Goal: Transaction & Acquisition: Purchase product/service

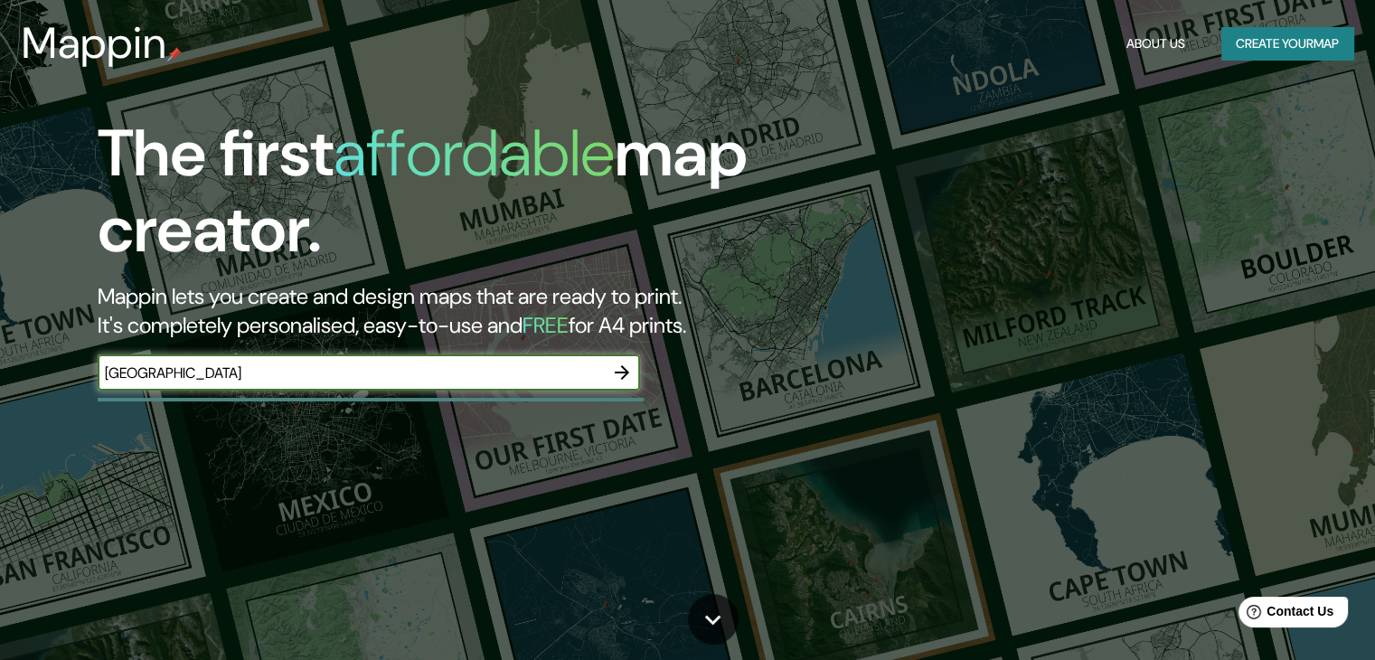
type input "[GEOGRAPHIC_DATA]"
click at [220, 370] on input "chicago" at bounding box center [351, 372] width 506 height 21
click at [471, 360] on div "chicago ​" at bounding box center [369, 372] width 542 height 36
click at [622, 370] on icon "button" at bounding box center [622, 373] width 22 height 22
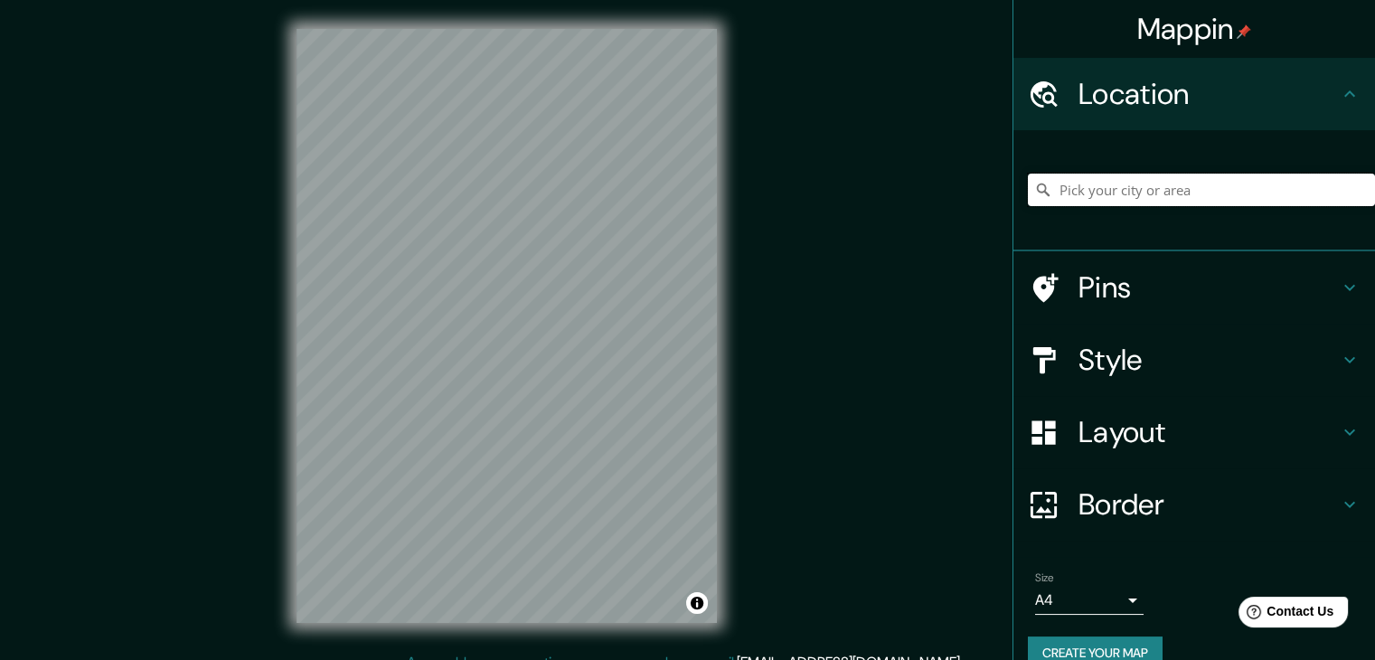
click at [1063, 196] on input "Pick your city or area" at bounding box center [1201, 190] width 347 height 33
type input "[GEOGRAPHIC_DATA], [US_STATE], [GEOGRAPHIC_DATA]"
click at [1125, 375] on h4 "Style" at bounding box center [1208, 360] width 260 height 36
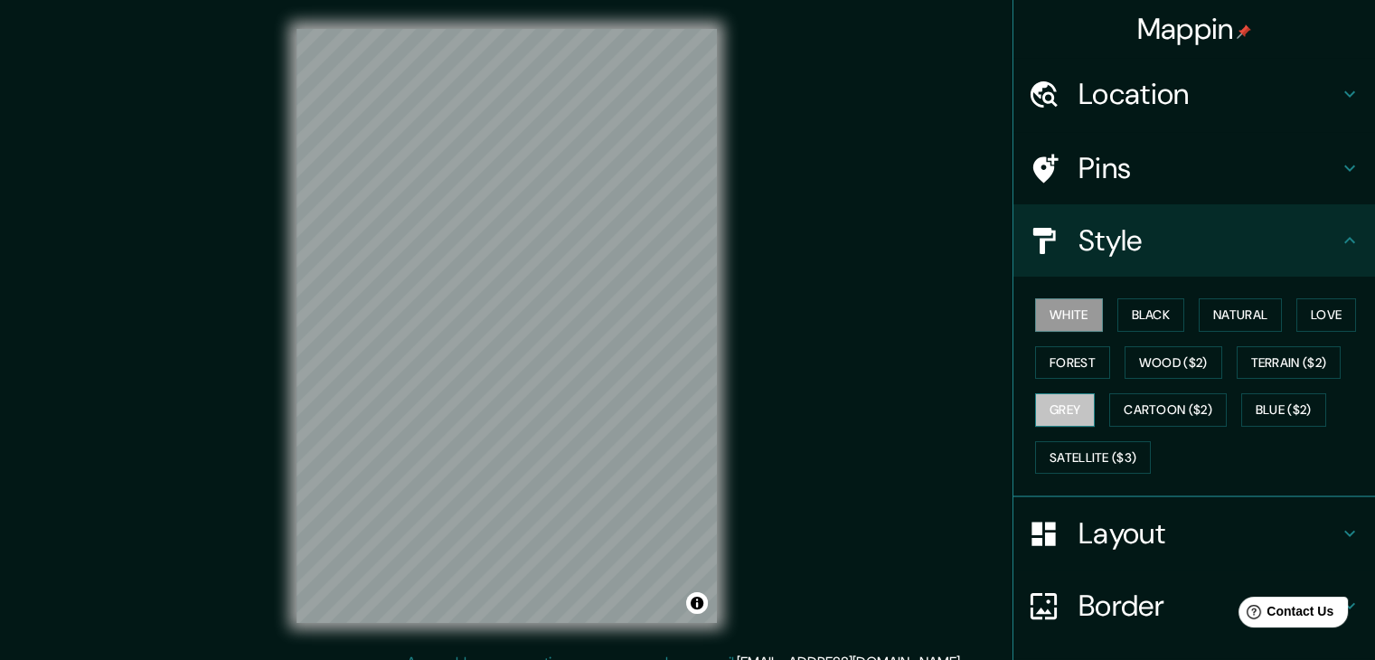
click at [1056, 414] on button "Grey" at bounding box center [1065, 409] width 60 height 33
click at [588, 659] on html "Mappin Location Chicago, Illinois, Estados Unidos Chicago Illinois, Estados Uni…" at bounding box center [687, 330] width 1375 height 660
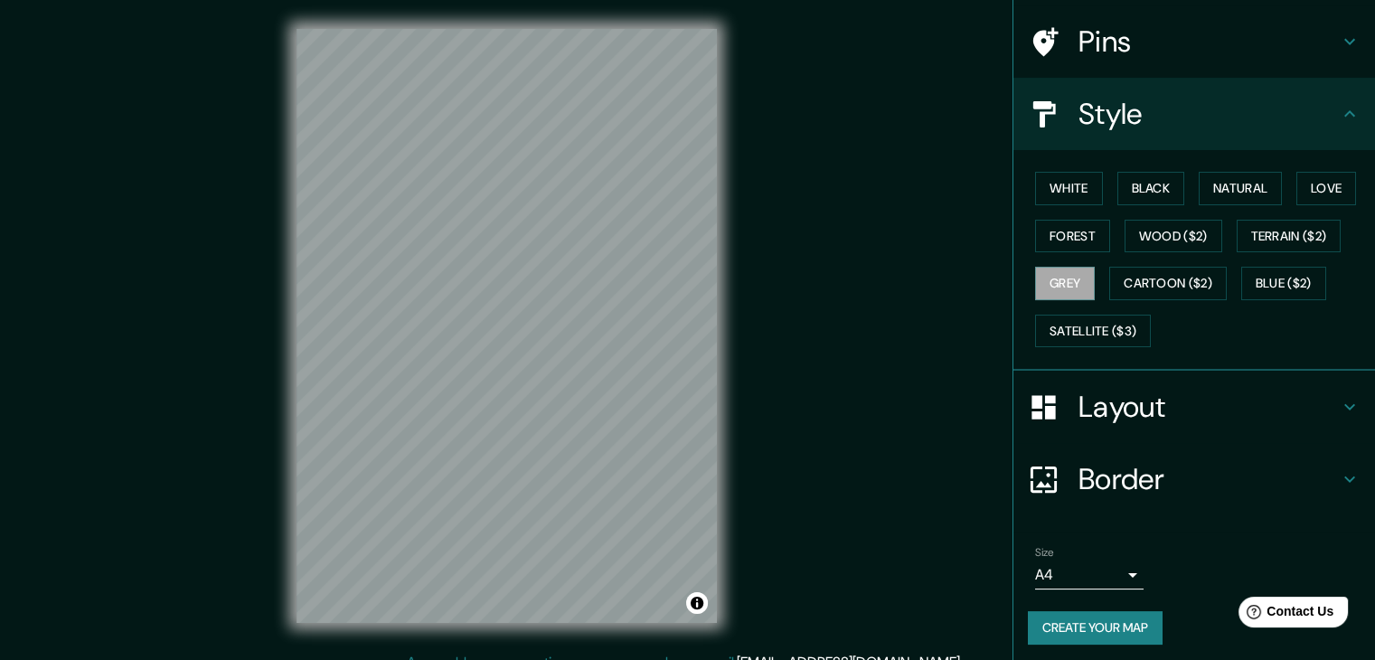
scroll to position [130, 0]
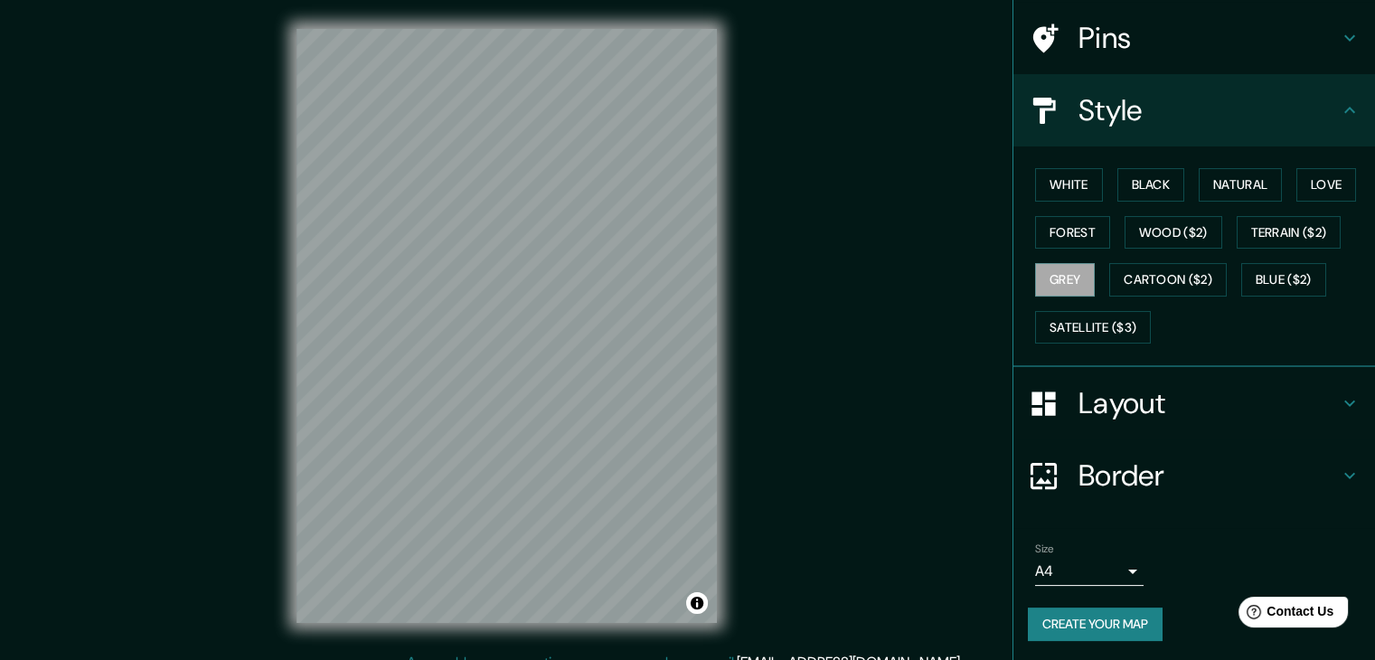
click at [1339, 400] on icon at bounding box center [1350, 403] width 22 height 22
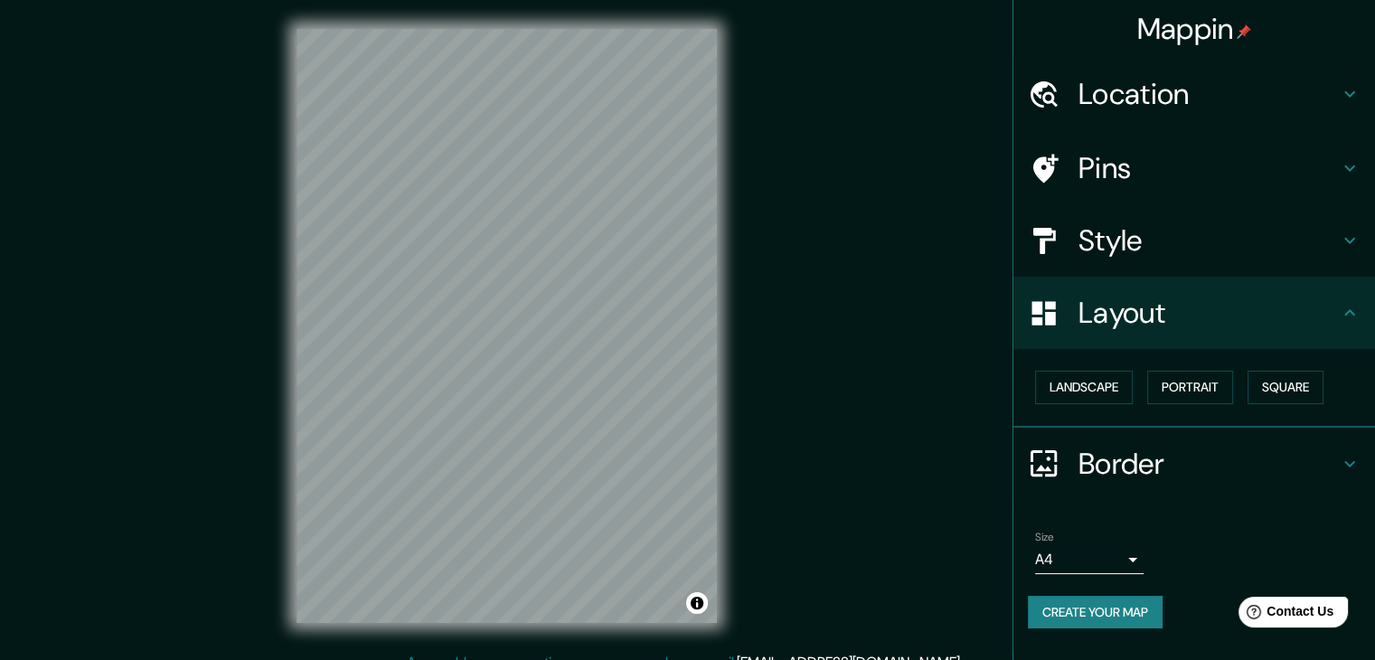
scroll to position [0, 0]
click at [1341, 323] on div "Layout" at bounding box center [1194, 313] width 362 height 72
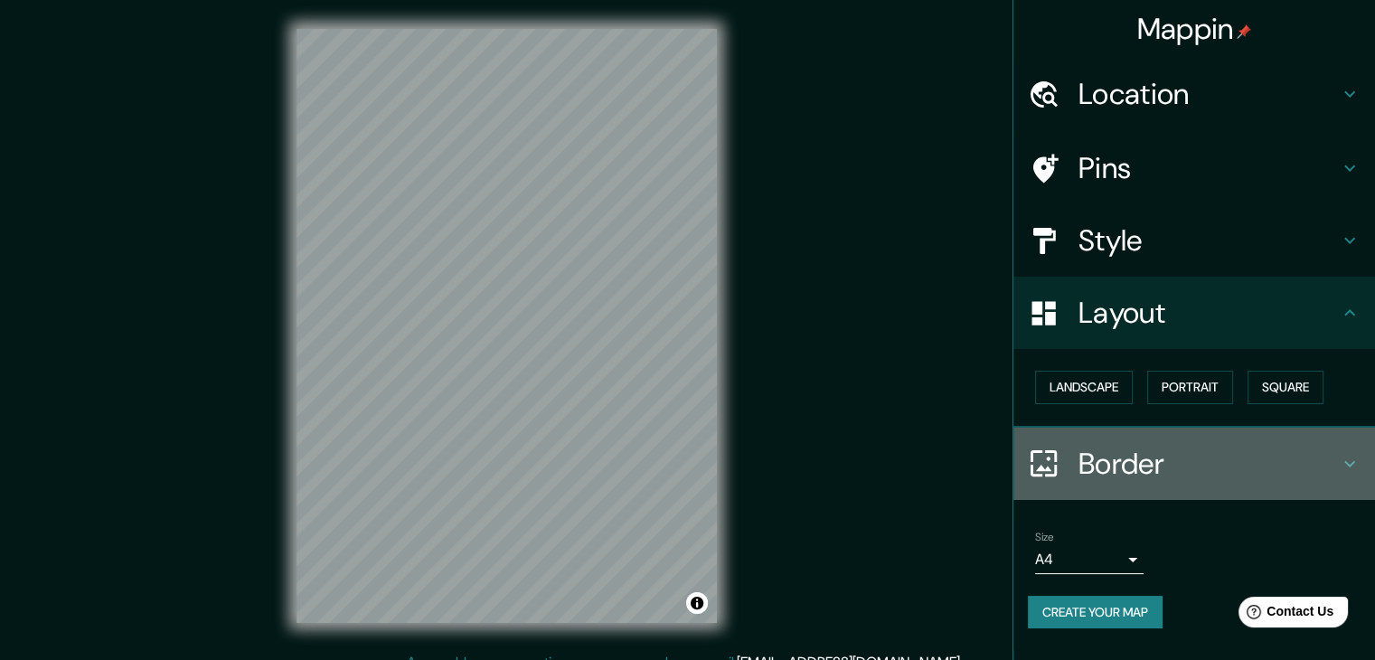
click at [1316, 480] on div "Border" at bounding box center [1194, 464] width 362 height 72
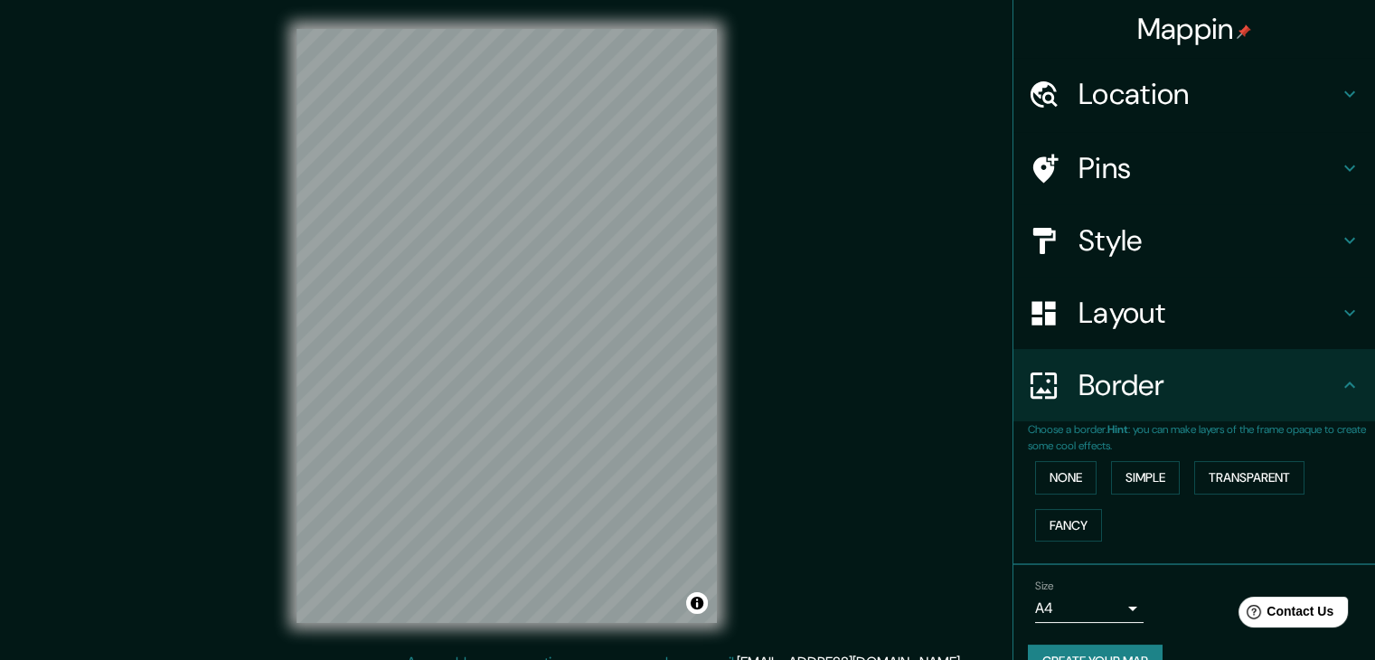
click at [1330, 399] on div "Border" at bounding box center [1194, 385] width 362 height 72
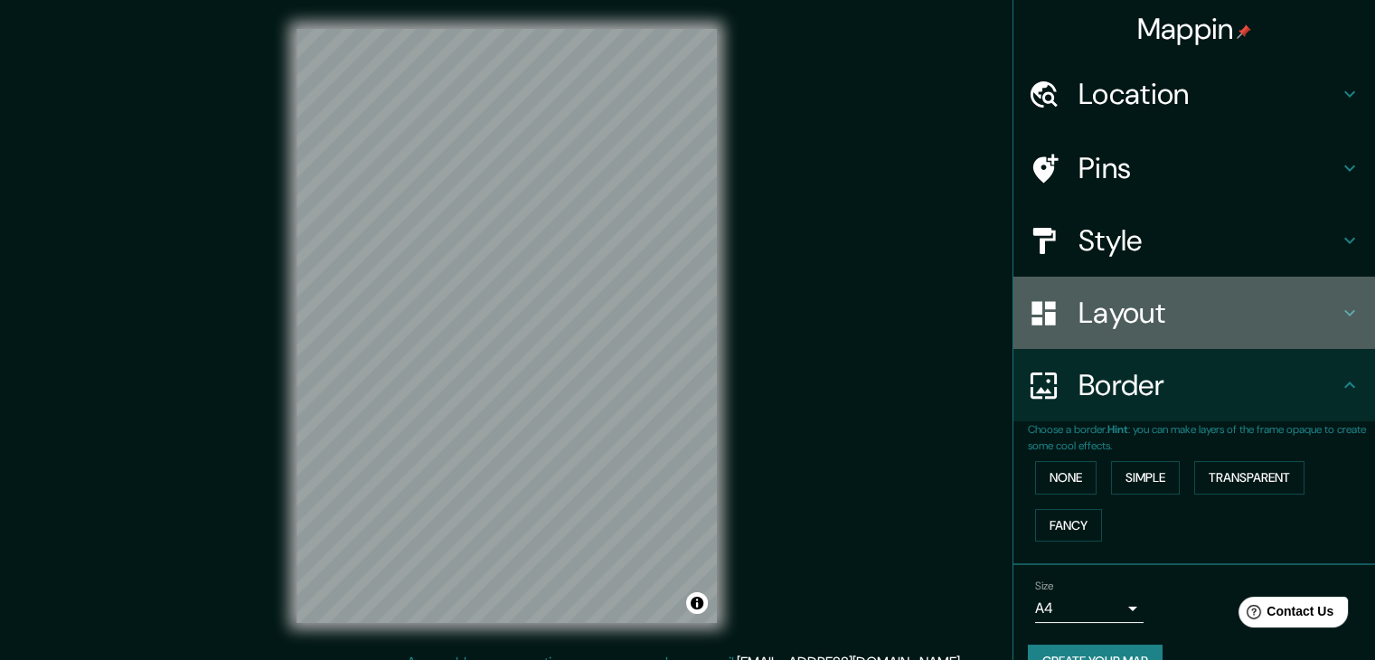
click at [1285, 313] on h4 "Layout" at bounding box center [1208, 313] width 260 height 36
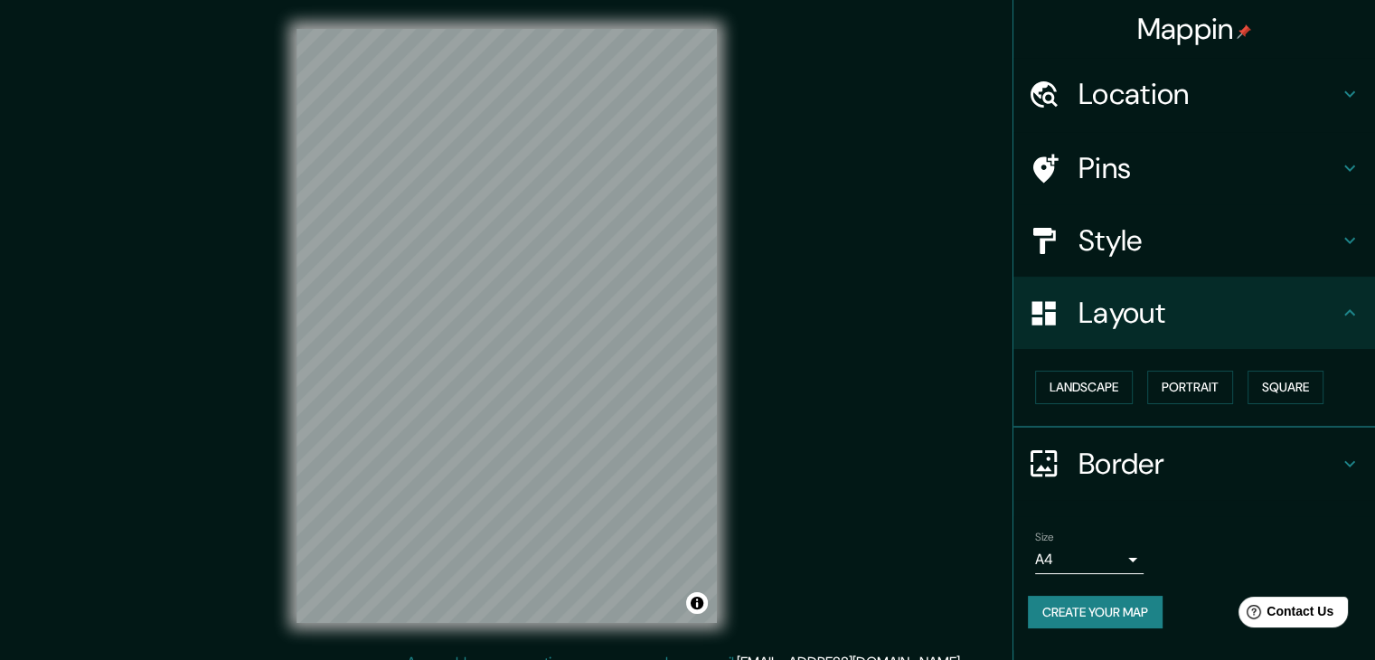
click at [1309, 311] on h4 "Layout" at bounding box center [1208, 313] width 260 height 36
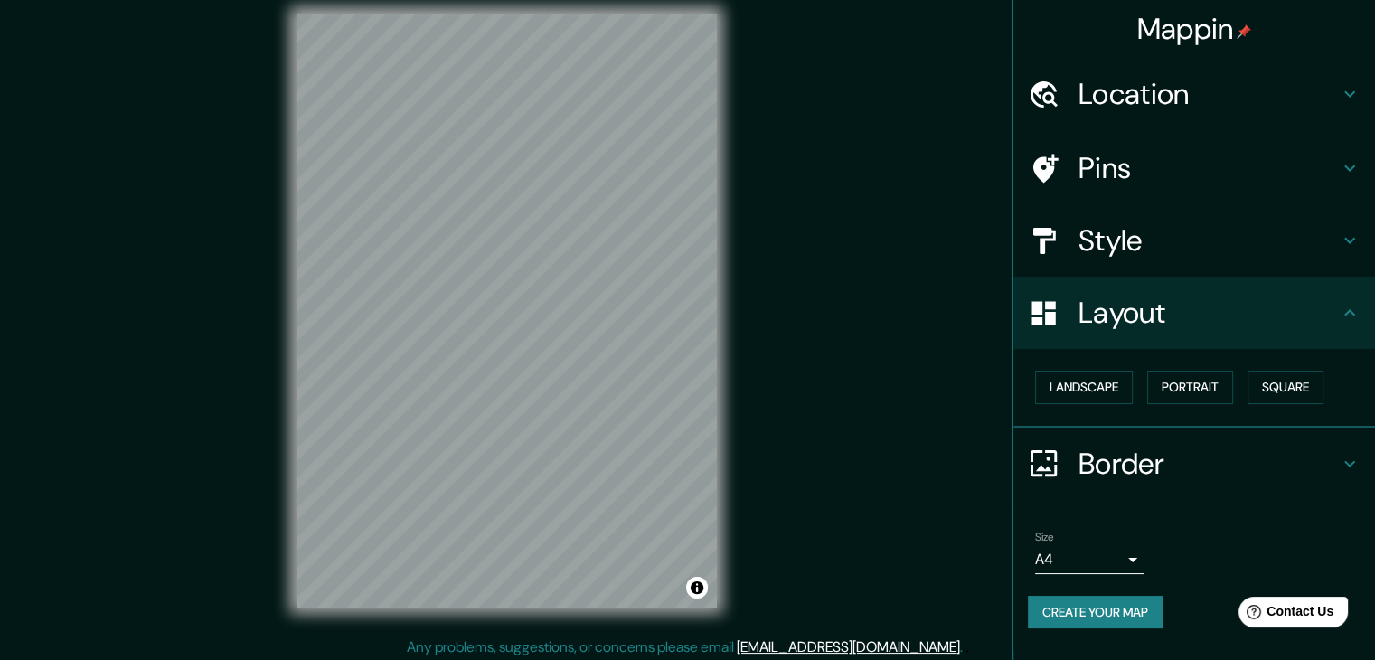
scroll to position [21, 0]
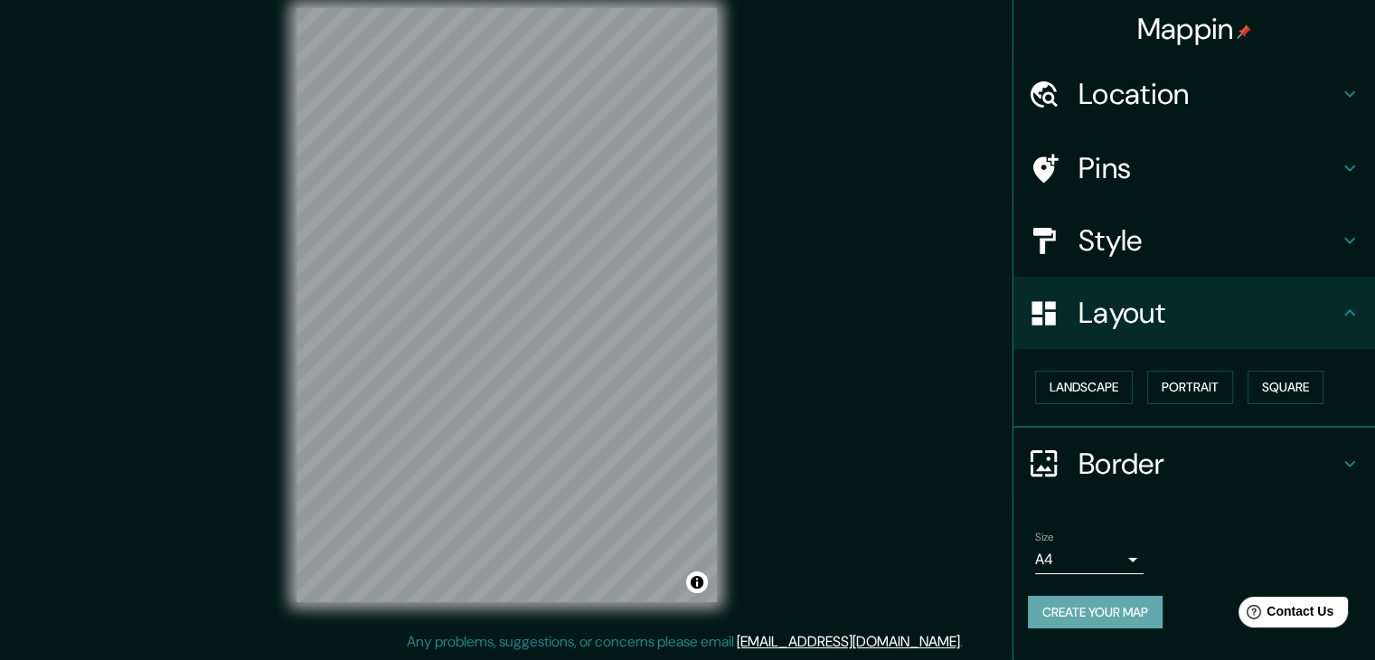
click at [1132, 605] on button "Create your map" at bounding box center [1095, 612] width 135 height 33
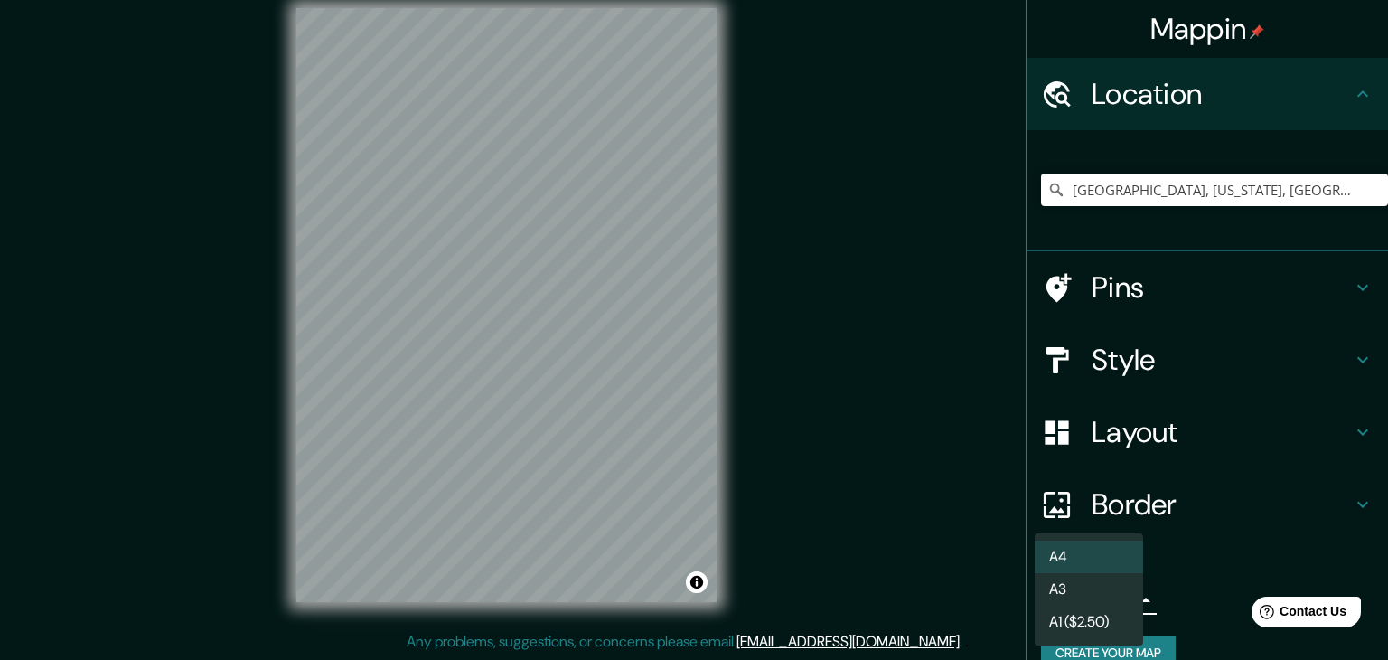
click at [1078, 590] on li "A3" at bounding box center [1089, 589] width 108 height 33
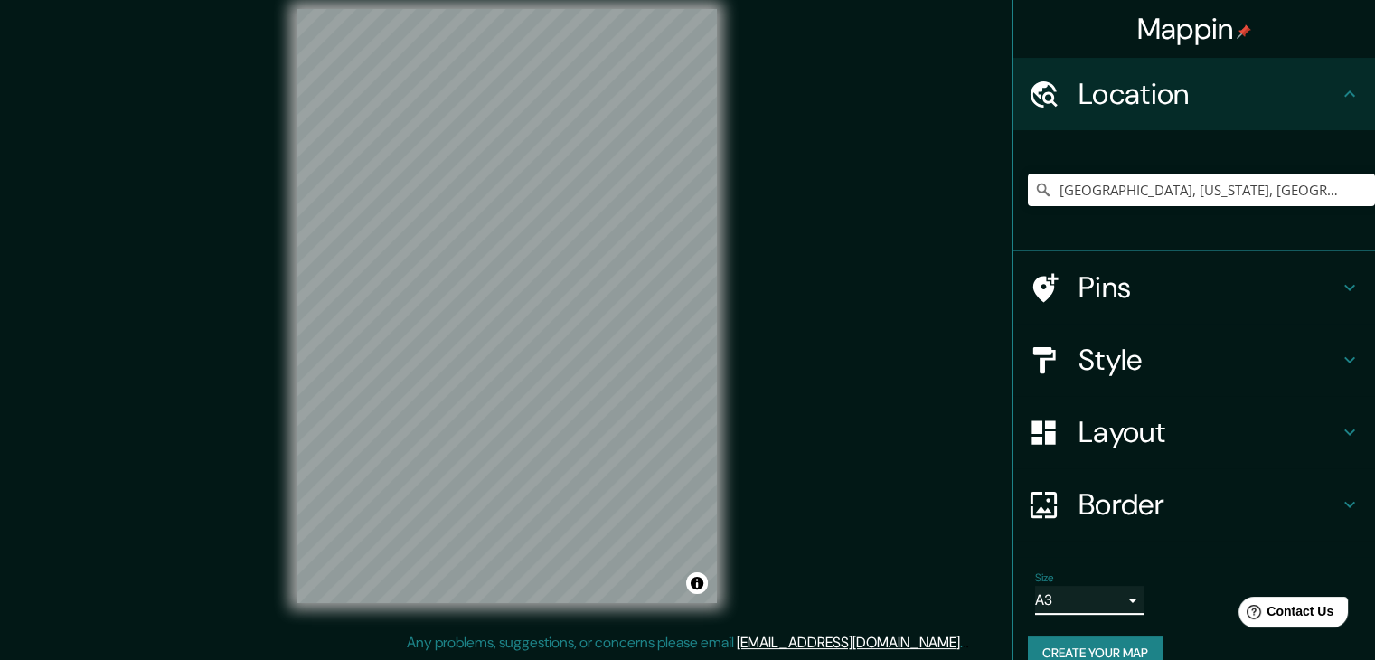
scroll to position [21, 0]
